Goal: Task Accomplishment & Management: Manage account settings

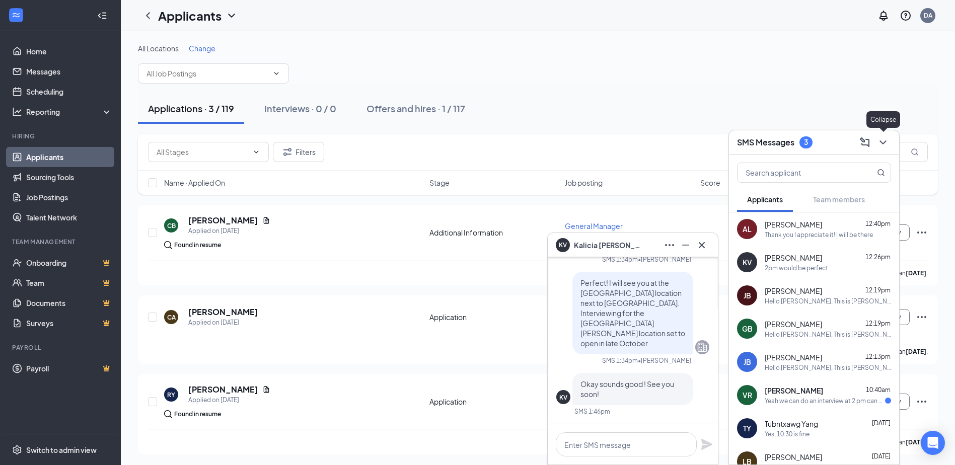
click at [884, 142] on icon "ChevronDown" at bounding box center [882, 142] width 7 height 4
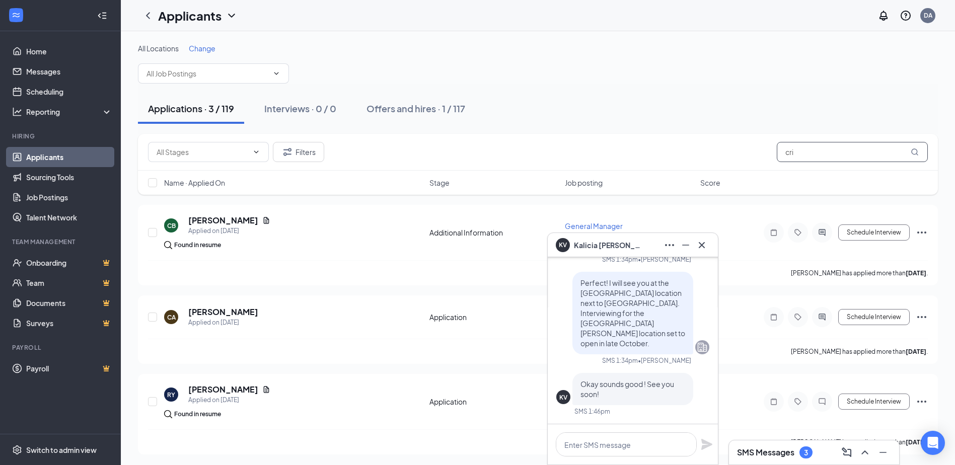
click at [803, 153] on input "cri" at bounding box center [852, 152] width 151 height 20
click at [215, 311] on h5 "[PERSON_NAME]" at bounding box center [223, 312] width 70 height 11
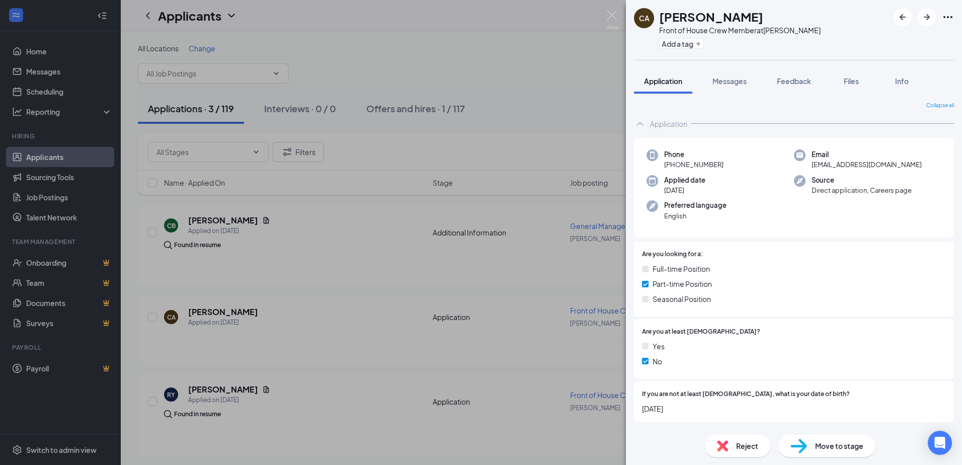
click at [952, 14] on icon "Ellipses" at bounding box center [948, 17] width 12 height 12
click at [913, 45] on link "View full application" at bounding box center [894, 40] width 109 height 10
click at [610, 17] on img at bounding box center [612, 20] width 13 height 20
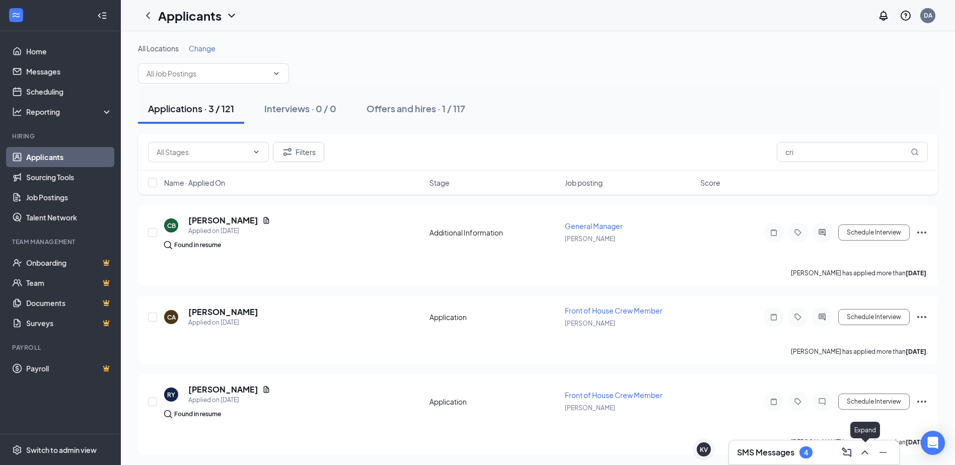
click at [862, 448] on icon "ChevronUp" at bounding box center [865, 452] width 12 height 12
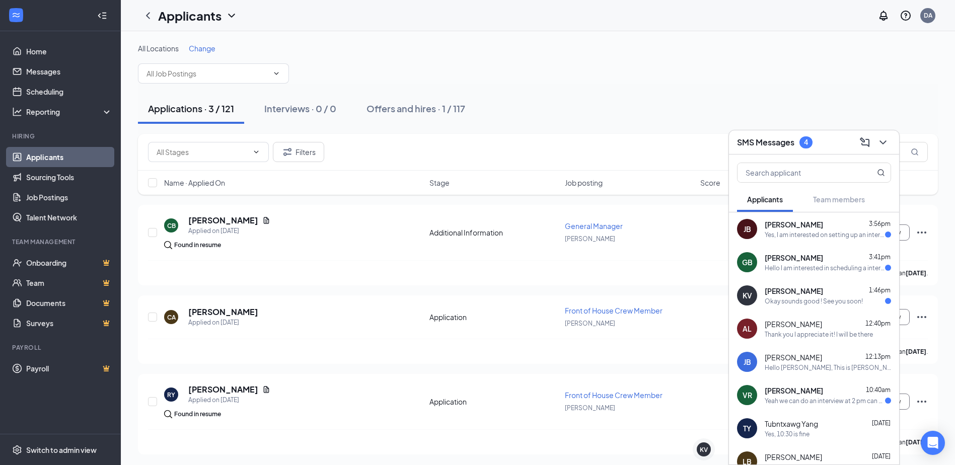
click at [798, 298] on div "Okay sounds good ! See you soon!" at bounding box center [814, 301] width 98 height 9
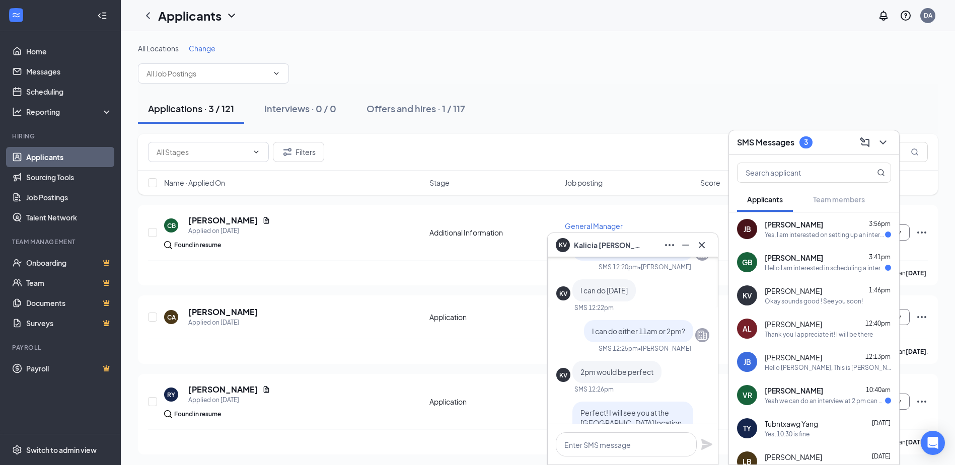
scroll to position [-252, 0]
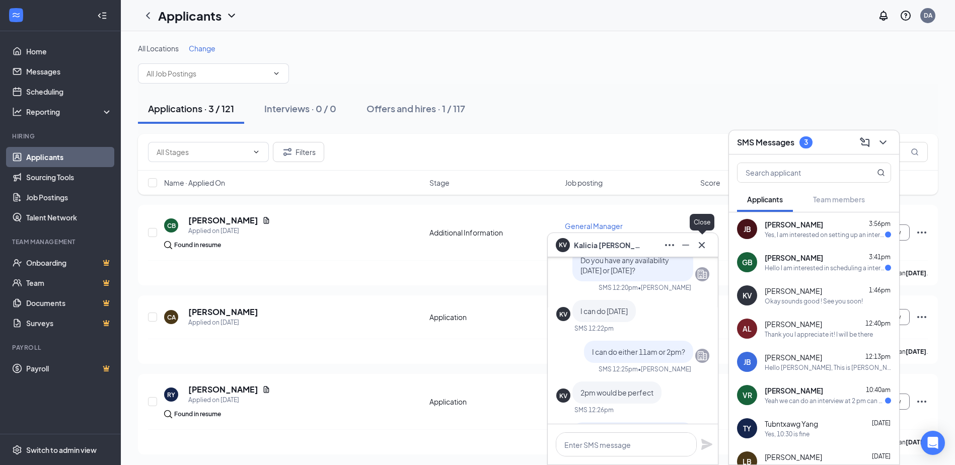
click at [708, 243] on button at bounding box center [702, 245] width 16 height 16
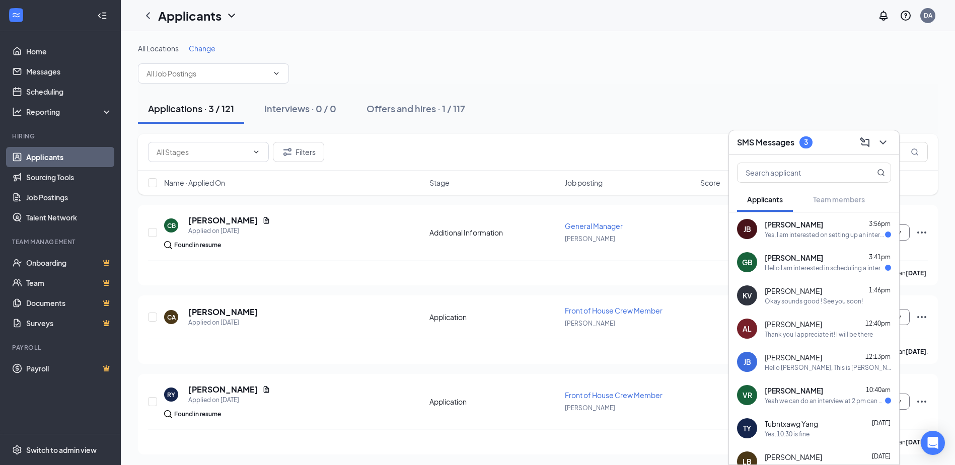
click at [838, 269] on div "Hello I am interested in scheduling a interview" at bounding box center [825, 268] width 120 height 9
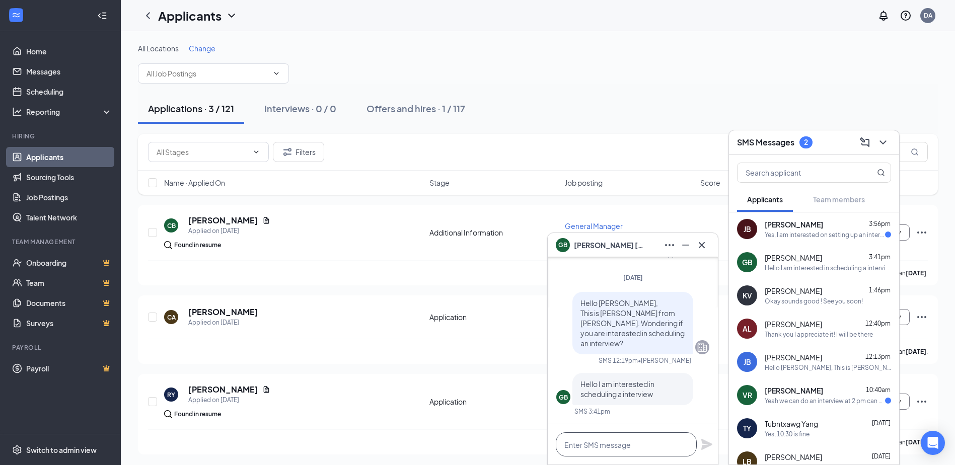
click at [635, 443] on textarea at bounding box center [626, 444] width 141 height 24
click at [708, 243] on button at bounding box center [702, 245] width 16 height 16
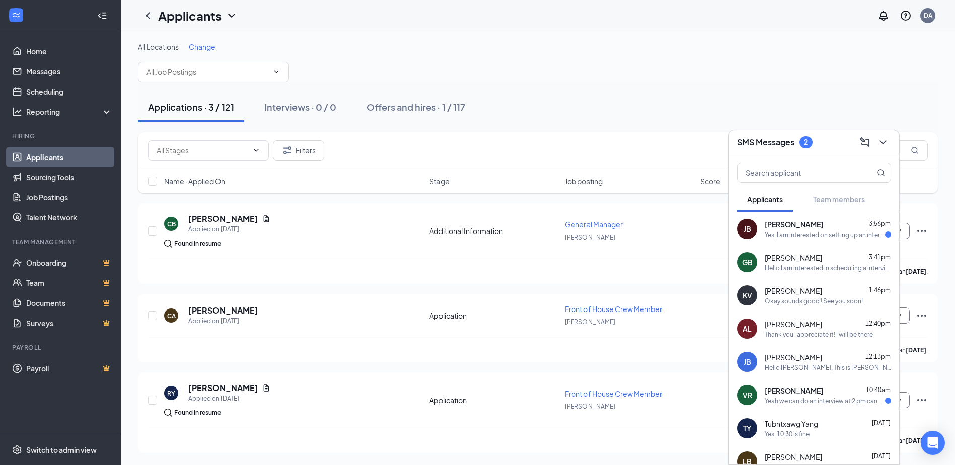
click at [882, 147] on icon "ChevronDown" at bounding box center [883, 142] width 12 height 12
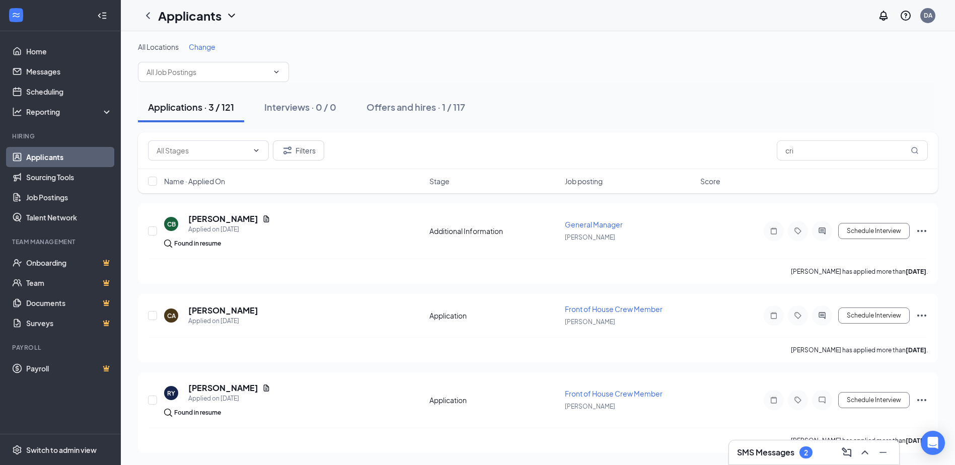
click at [201, 109] on div "Applications · 3 / 121" at bounding box center [191, 107] width 86 height 13
drag, startPoint x: 809, startPoint y: 158, endPoint x: 763, endPoint y: 160, distance: 46.3
click at [763, 160] on div "Filters cri" at bounding box center [538, 152] width 780 height 20
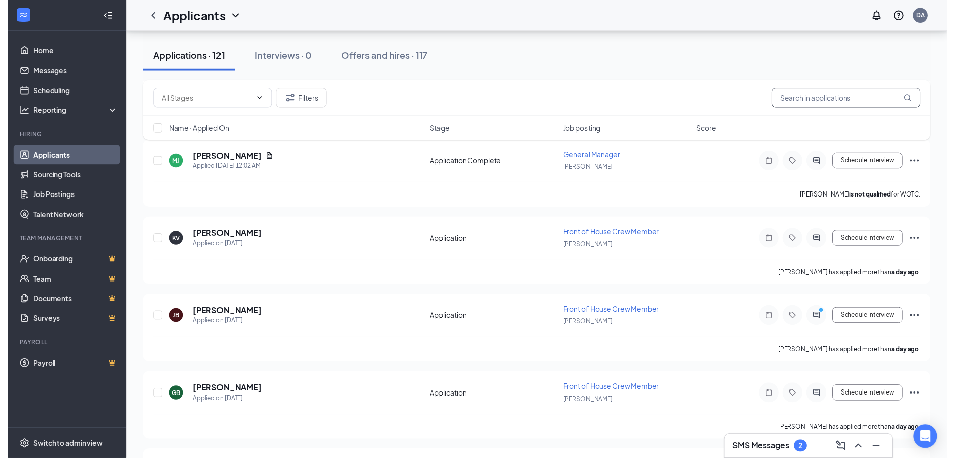
scroll to position [554, 0]
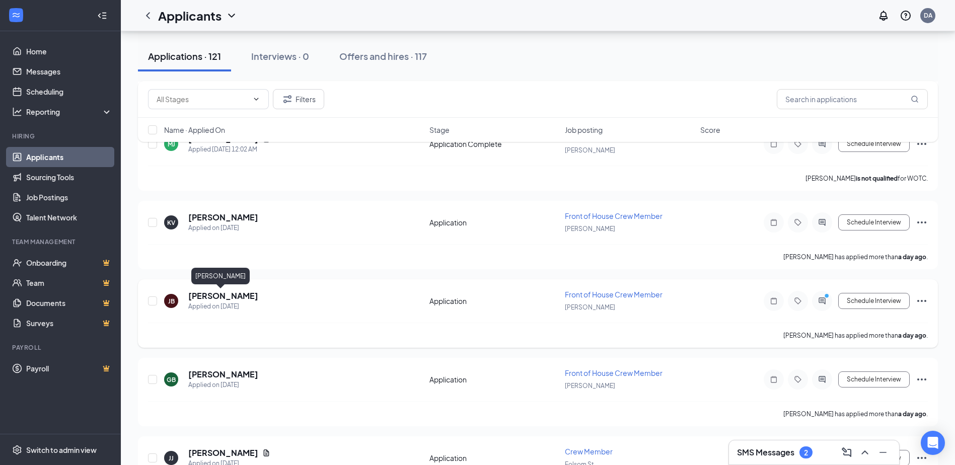
click at [221, 296] on h5 "[PERSON_NAME]" at bounding box center [223, 295] width 70 height 11
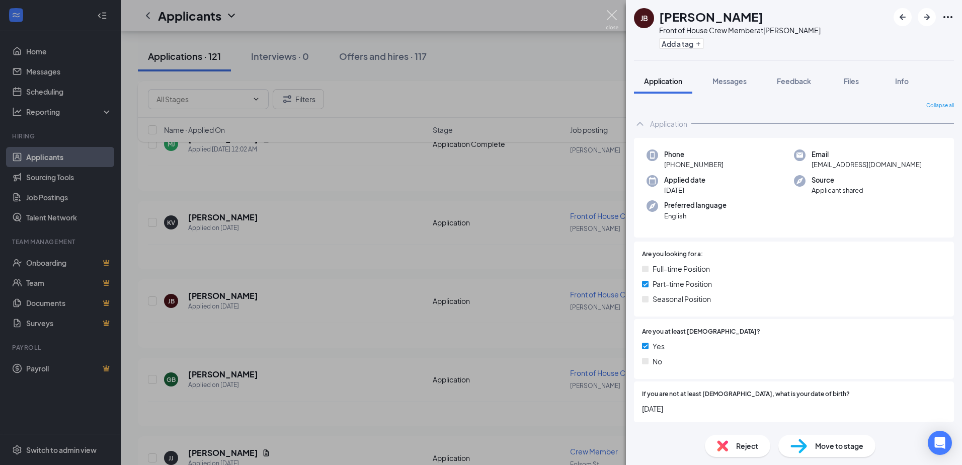
click at [613, 15] on img at bounding box center [612, 20] width 13 height 20
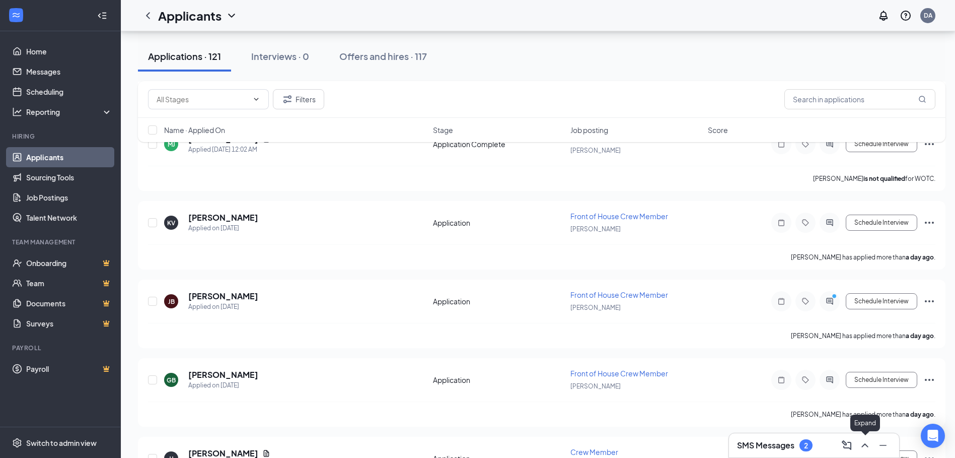
click at [864, 448] on icon "ChevronUp" at bounding box center [865, 445] width 12 height 12
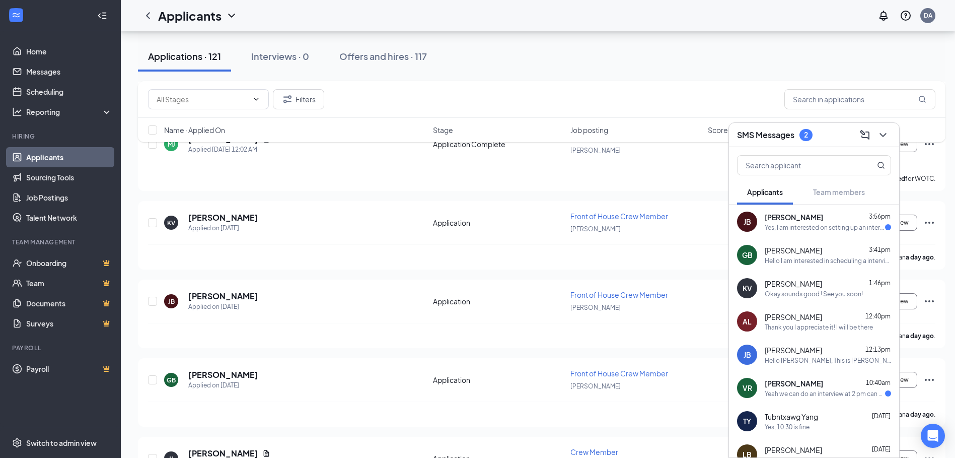
click at [787, 259] on div "Hello I am interested in scheduling a interview" at bounding box center [828, 260] width 126 height 9
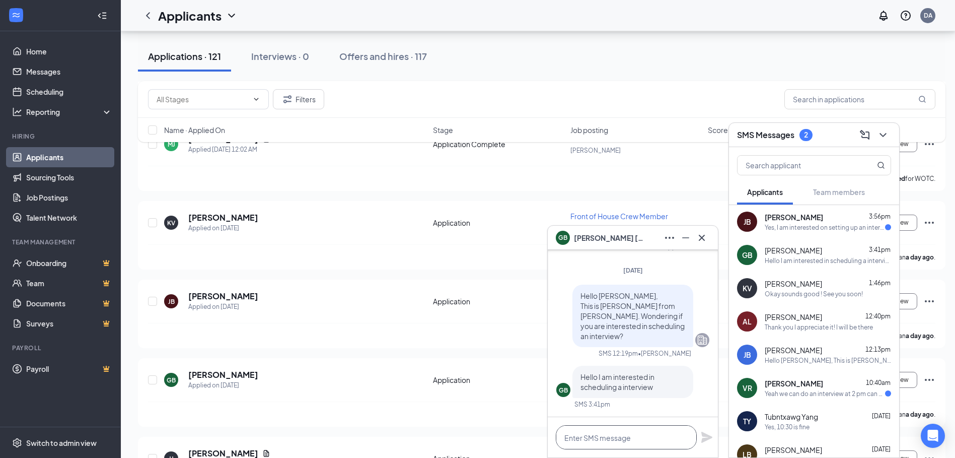
click at [626, 445] on textarea at bounding box center [626, 437] width 141 height 24
type textarea "I have [DATE] available"
click at [704, 434] on icon "Plane" at bounding box center [706, 436] width 11 height 11
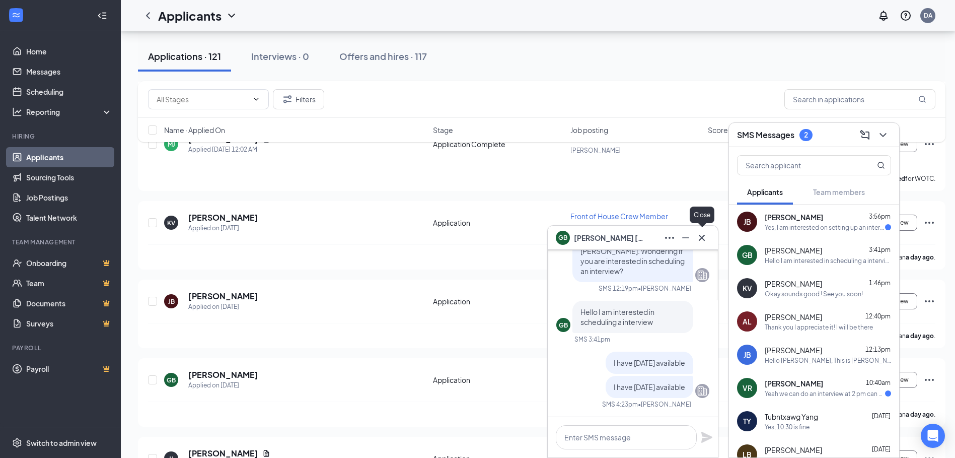
click at [697, 235] on icon "Cross" at bounding box center [702, 238] width 12 height 12
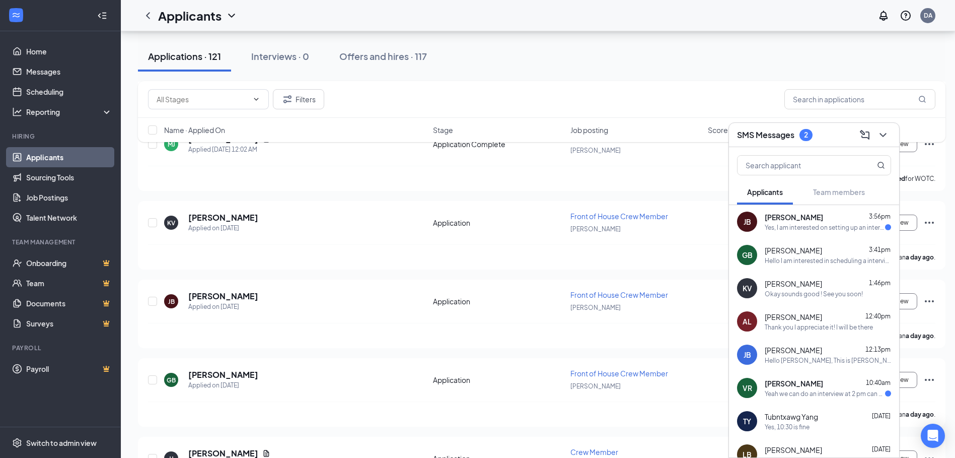
click at [798, 227] on div "Yes, I am interested on setting up an interview." at bounding box center [825, 227] width 120 height 9
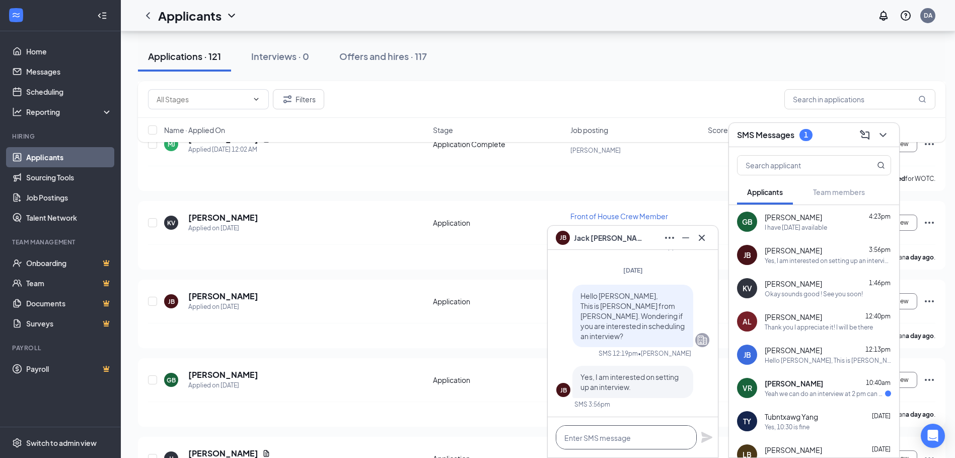
click at [621, 436] on textarea at bounding box center [626, 437] width 141 height 24
type textarea "I have [DATE] available"
click at [707, 432] on icon "Plane" at bounding box center [707, 437] width 12 height 12
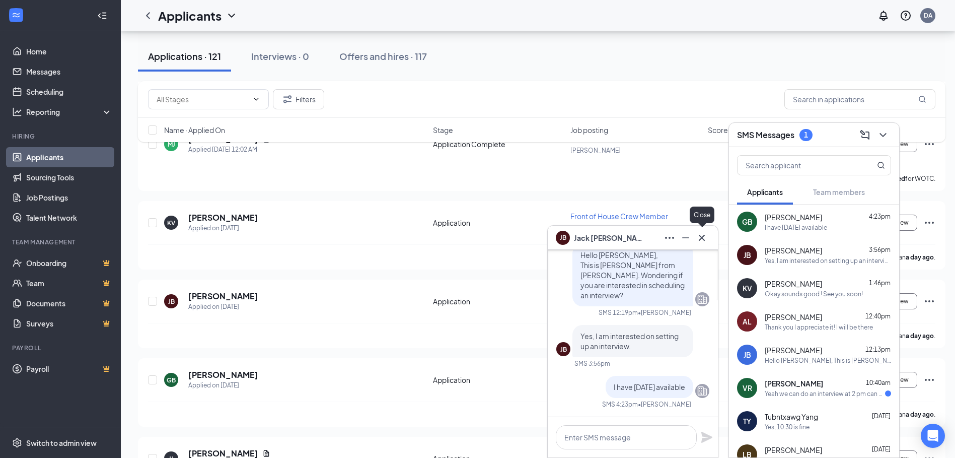
click at [706, 237] on icon "Cross" at bounding box center [702, 238] width 12 height 12
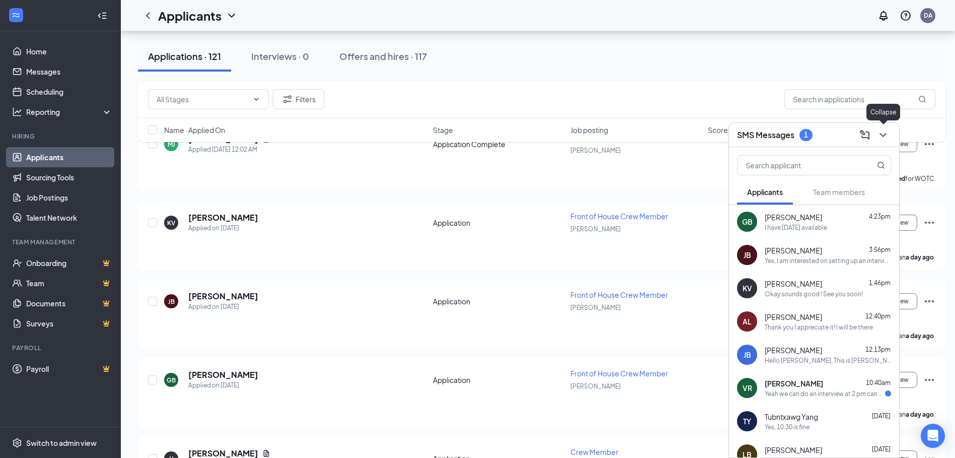
click at [888, 130] on icon "ChevronDown" at bounding box center [883, 135] width 12 height 12
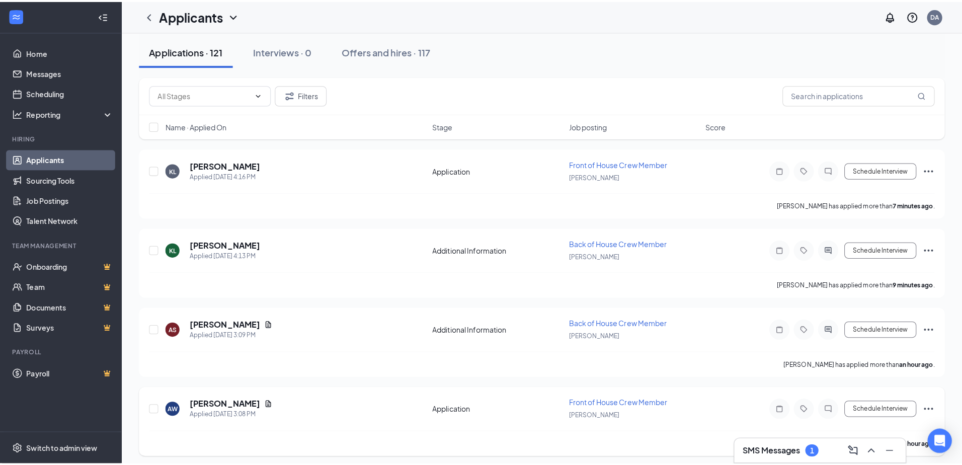
scroll to position [0, 0]
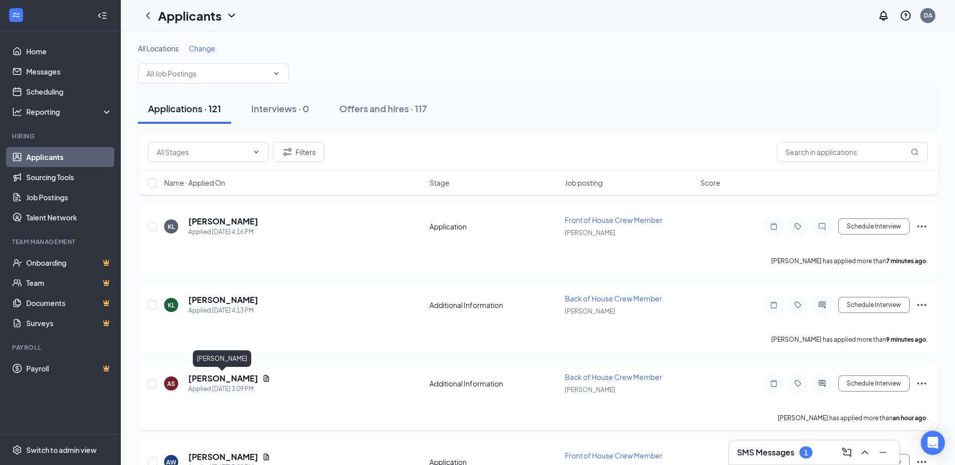
click at [226, 376] on h5 "[PERSON_NAME]" at bounding box center [223, 378] width 70 height 11
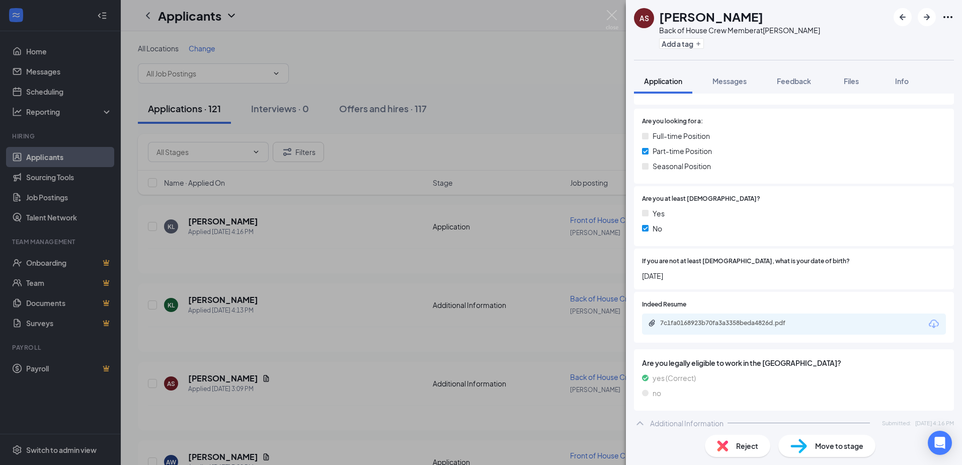
scroll to position [151, 0]
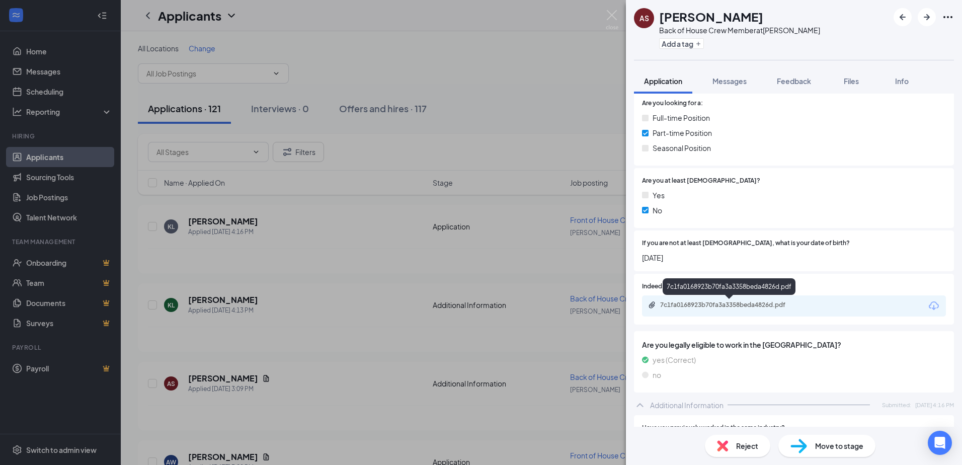
click at [733, 305] on div "7c1fa0168923b70fa3a3358beda4826d.pdf" at bounding box center [730, 305] width 141 height 8
click at [612, 17] on img at bounding box center [612, 20] width 13 height 20
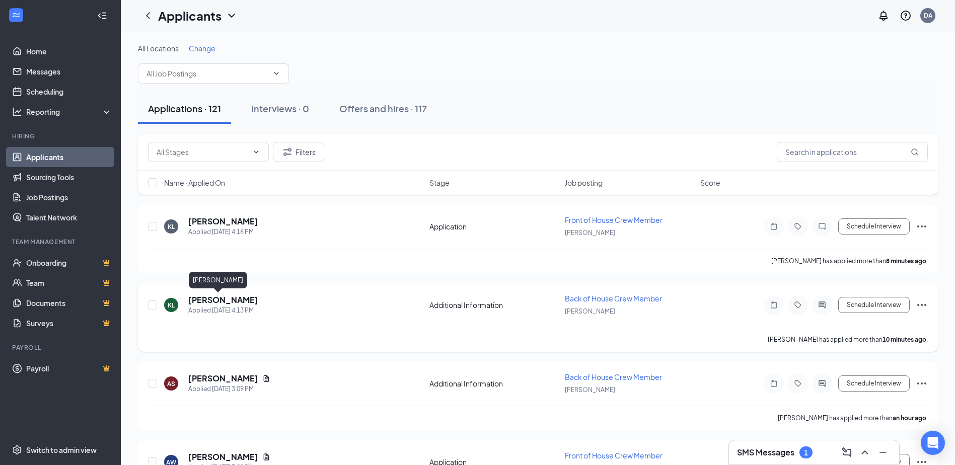
click at [205, 296] on h5 "[PERSON_NAME]" at bounding box center [223, 299] width 70 height 11
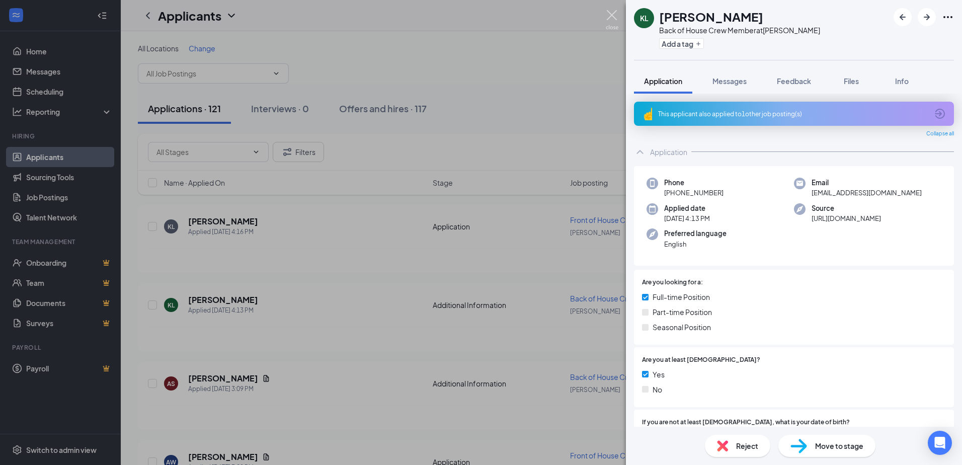
click at [612, 19] on img at bounding box center [612, 20] width 13 height 20
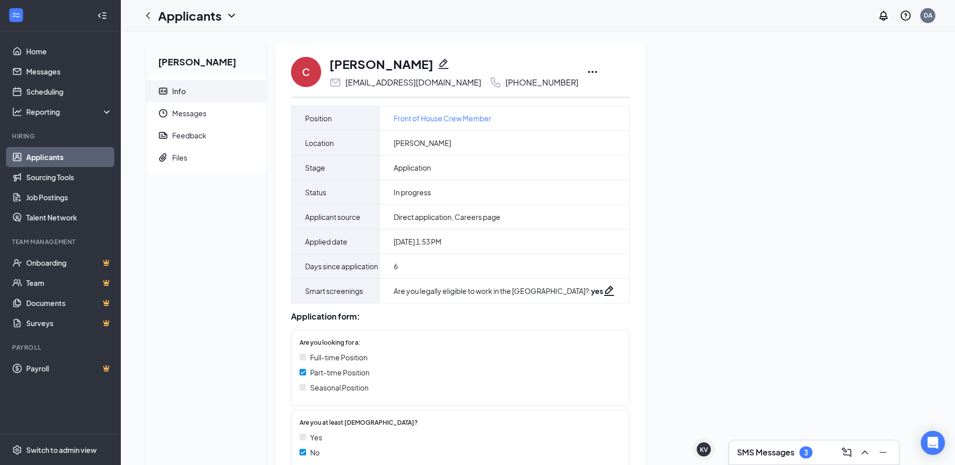
click at [586, 67] on icon "Ellipses" at bounding box center [592, 72] width 12 height 12
click at [591, 278] on li "Print applicant" at bounding box center [620, 284] width 103 height 22
